Goal: Information Seeking & Learning: Learn about a topic

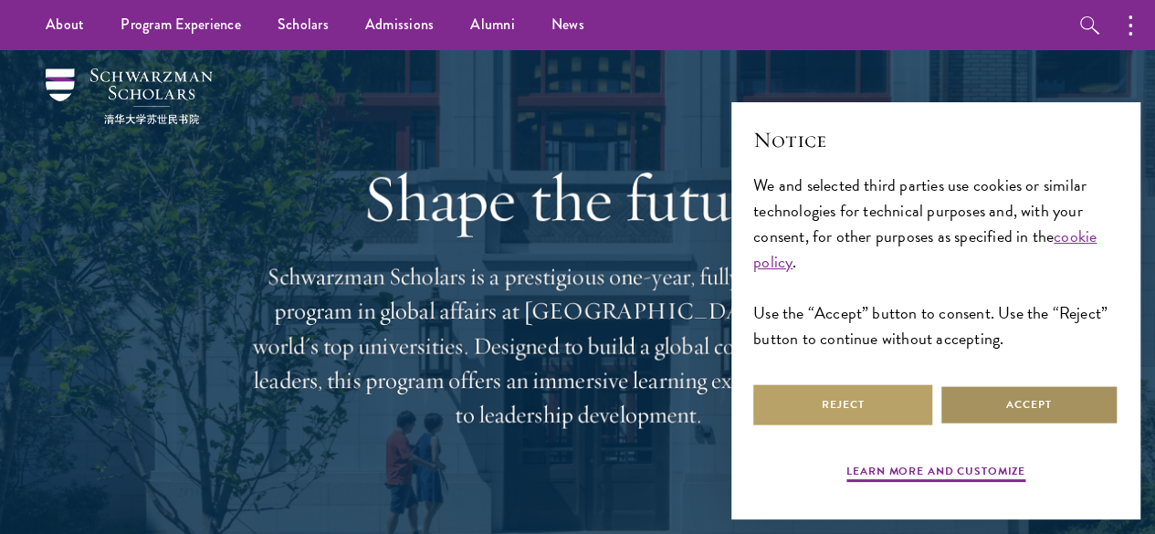
click at [1047, 400] on button "Accept" at bounding box center [1028, 404] width 179 height 41
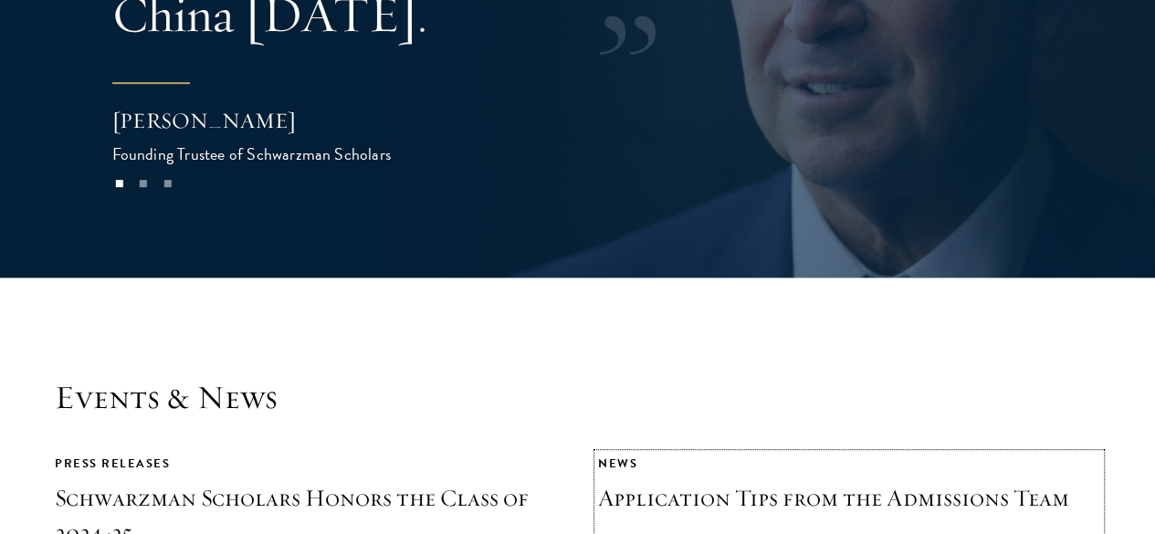
scroll to position [3758, 0]
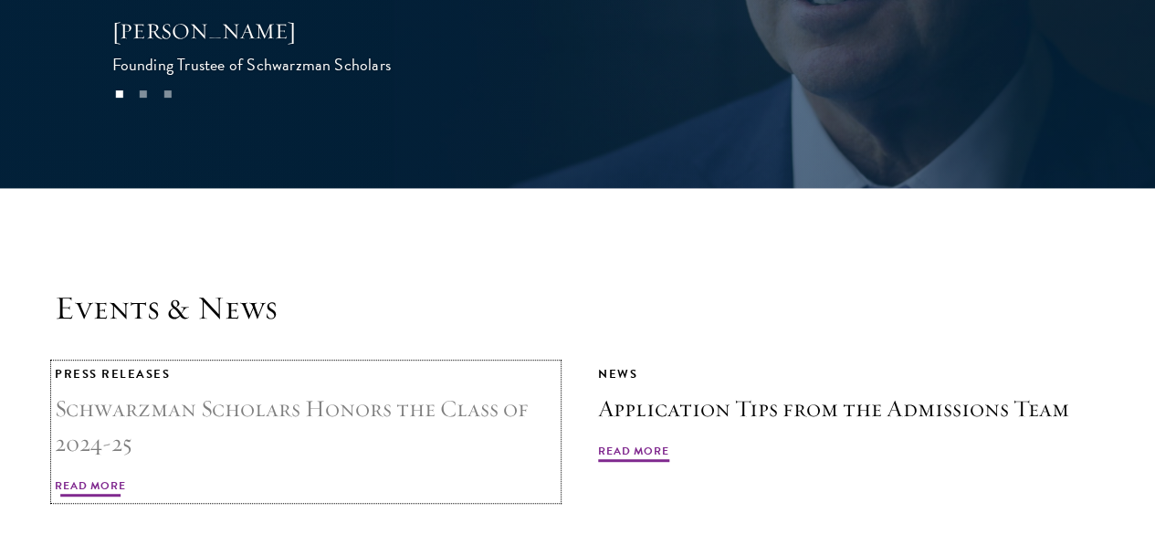
click at [454, 392] on h3 "Schwarzman Scholars Honors the Class of 2024-25" at bounding box center [306, 426] width 502 height 69
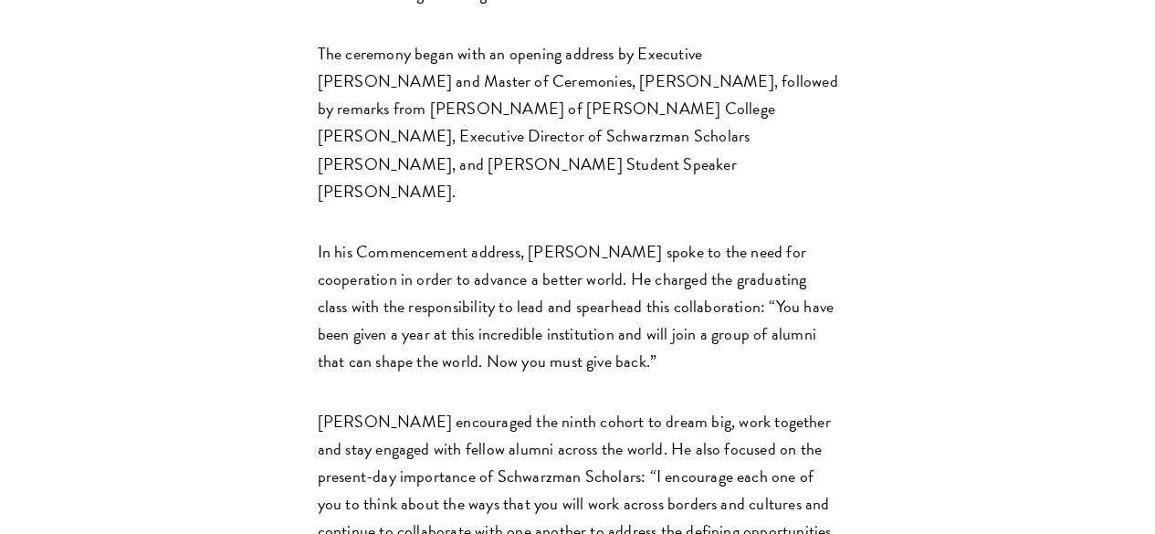
scroll to position [1094, 0]
